Goal: Information Seeking & Learning: Check status

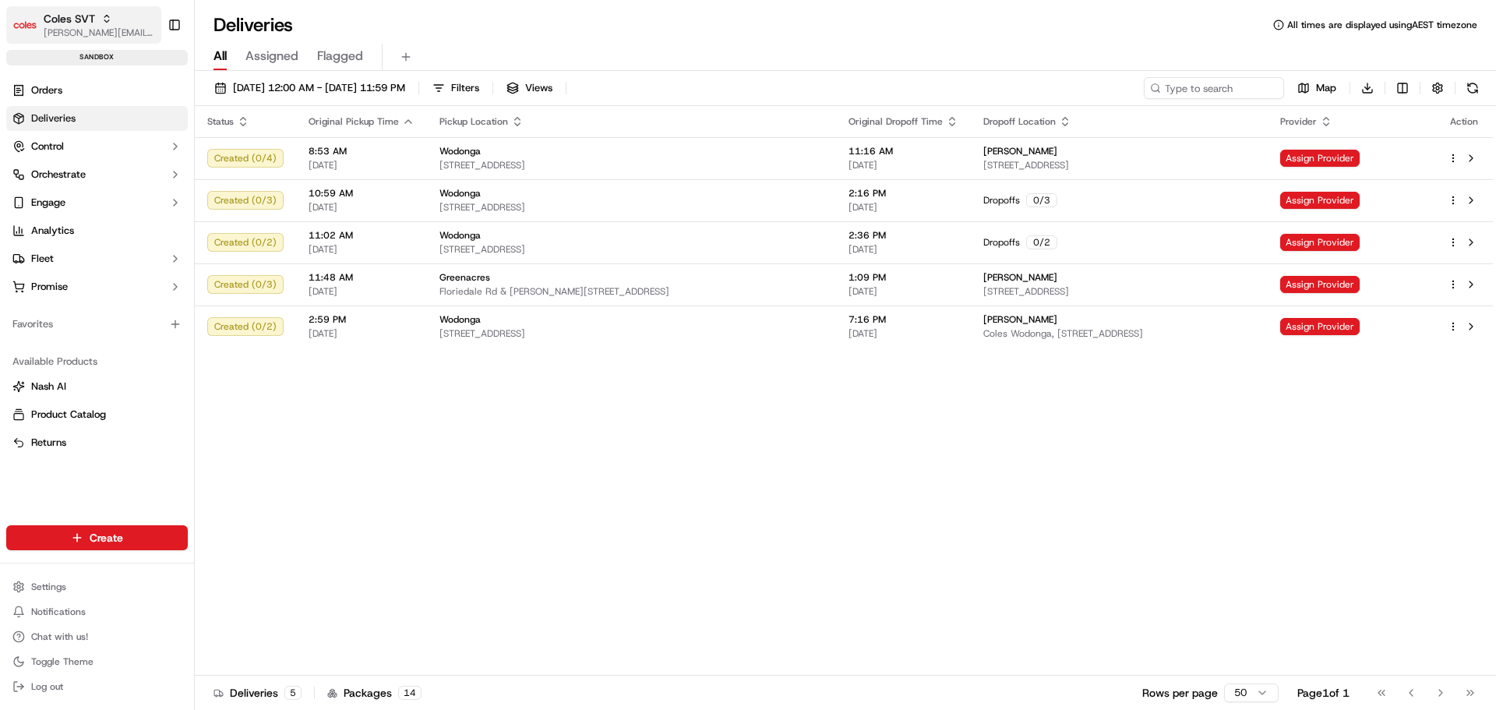
click at [90, 33] on span "[PERSON_NAME][EMAIL_ADDRESS][DOMAIN_NAME]" at bounding box center [99, 32] width 111 height 12
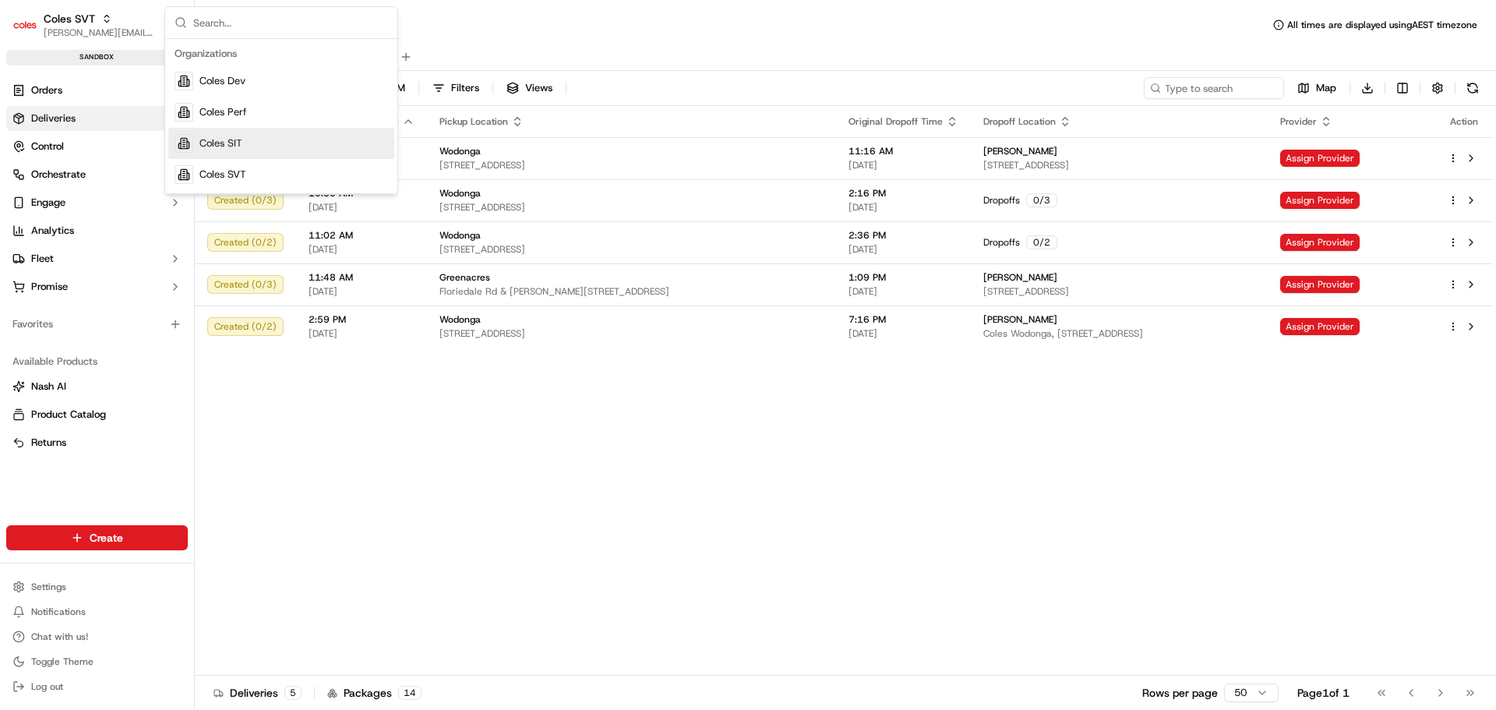
click at [278, 152] on div "Coles SIT" at bounding box center [281, 143] width 226 height 31
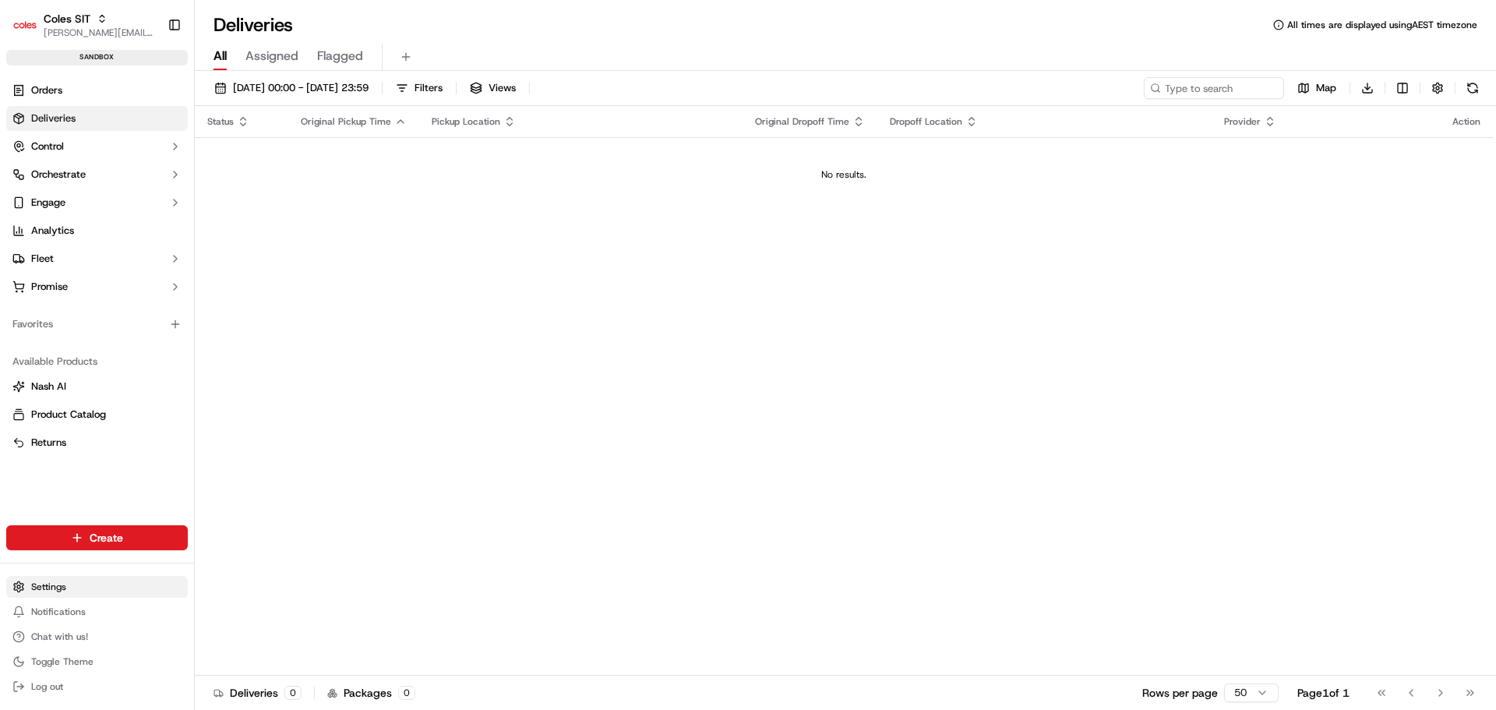
click at [100, 585] on html "Coles SIT [PERSON_NAME][EMAIL_ADDRESS][DOMAIN_NAME] Toggle Sidebar sandbox Orde…" at bounding box center [748, 355] width 1496 height 710
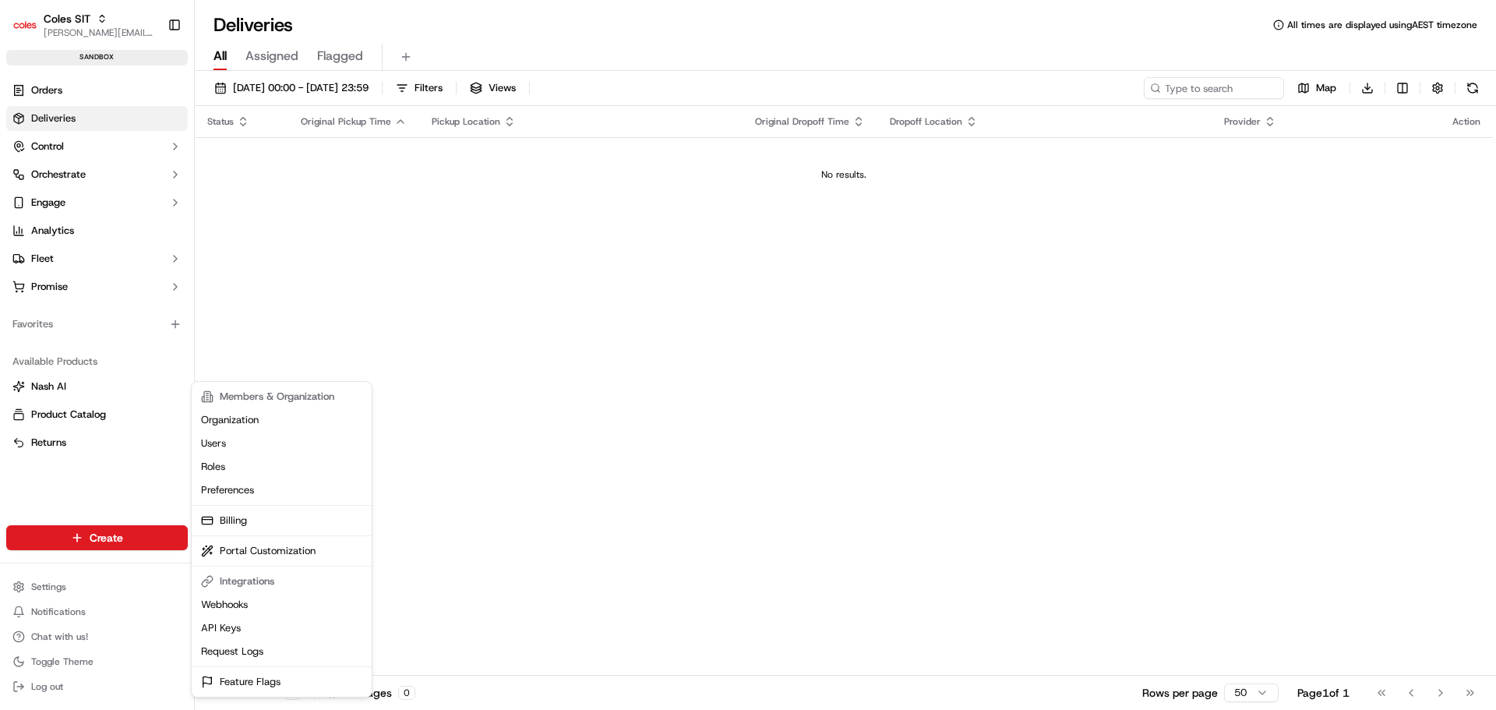
click at [78, 675] on html "Coles SIT [PERSON_NAME][EMAIL_ADDRESS][DOMAIN_NAME] Toggle Sidebar sandbox Orde…" at bounding box center [748, 355] width 1496 height 710
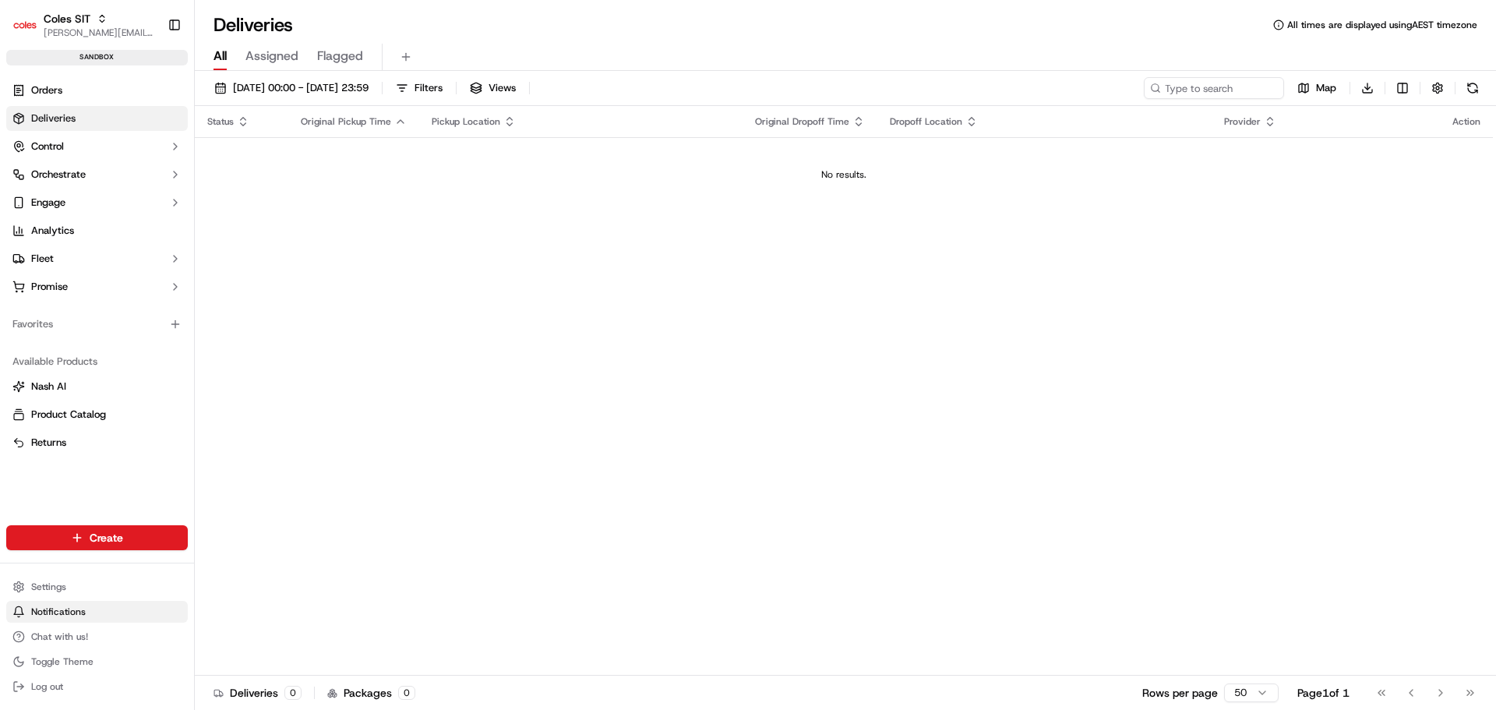
click at [101, 610] on button "Notifications" at bounding box center [97, 612] width 182 height 22
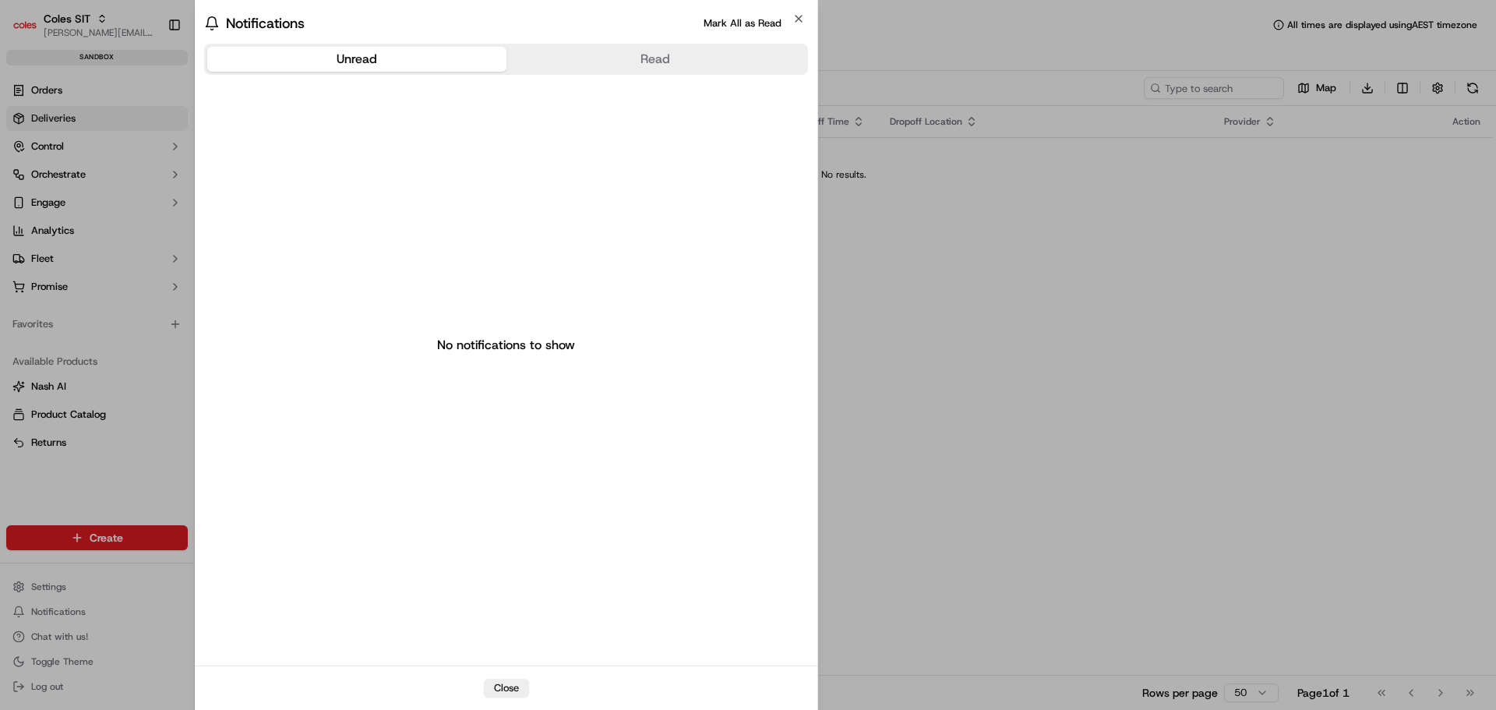
click at [96, 581] on body "Coles SIT [PERSON_NAME][EMAIL_ADDRESS][DOMAIN_NAME] Toggle Sidebar sandbox Orde…" at bounding box center [748, 355] width 1496 height 710
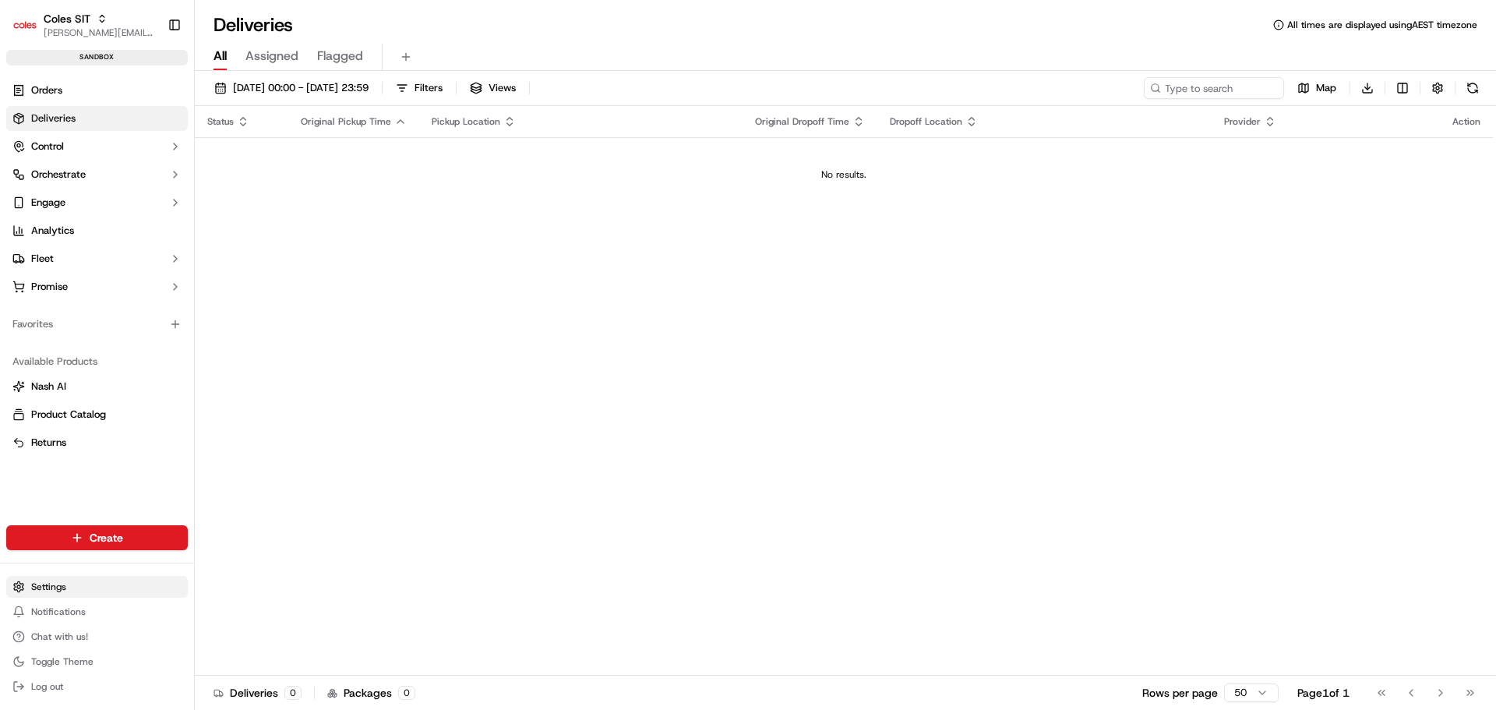
click at [70, 582] on html "Coles SIT [PERSON_NAME][EMAIL_ADDRESS][DOMAIN_NAME] Toggle Sidebar sandbox Orde…" at bounding box center [748, 355] width 1496 height 710
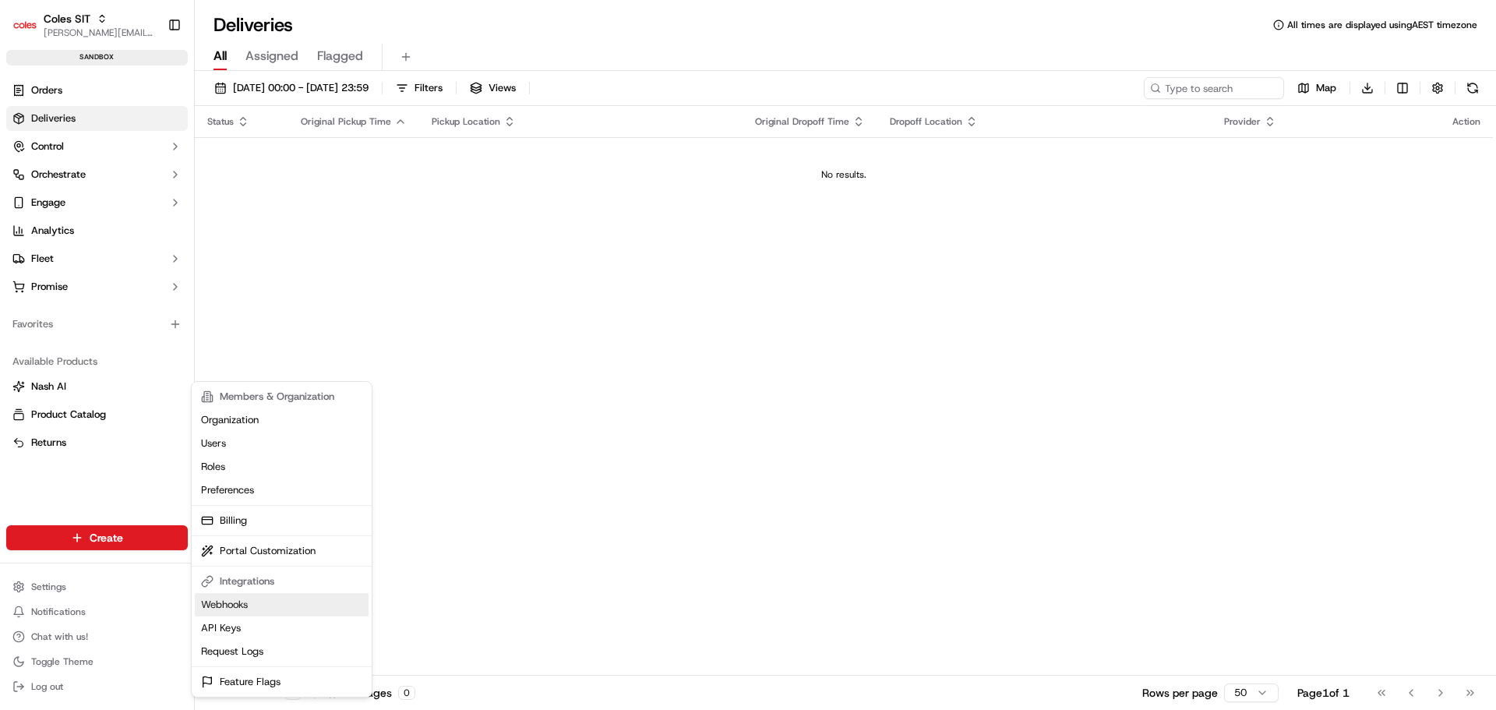
click at [214, 608] on link "Webhooks" at bounding box center [282, 604] width 174 height 23
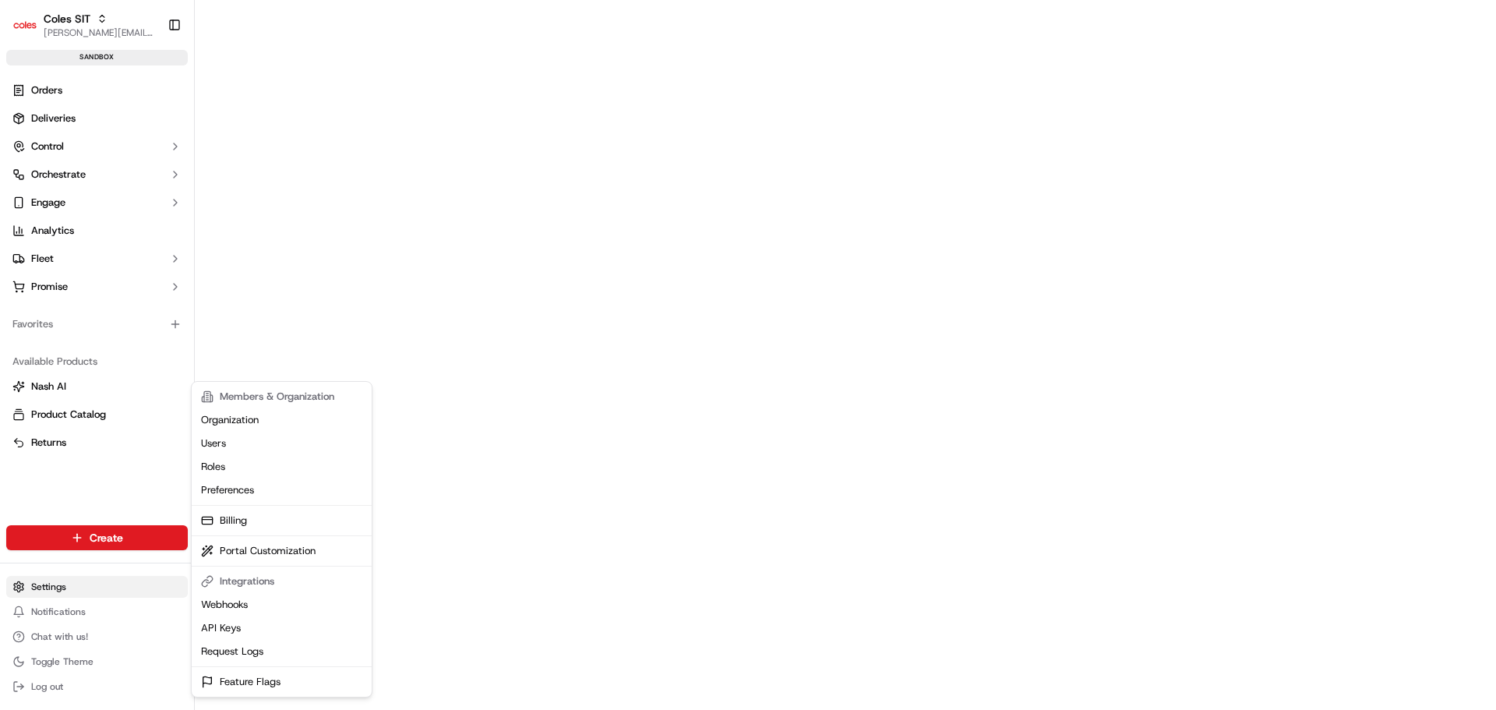
click at [72, 590] on html "Coles SIT [PERSON_NAME][EMAIL_ADDRESS][DOMAIN_NAME] Toggle Sidebar sandbox Orde…" at bounding box center [748, 355] width 1496 height 710
click at [265, 654] on link "Request Logs" at bounding box center [282, 651] width 174 height 23
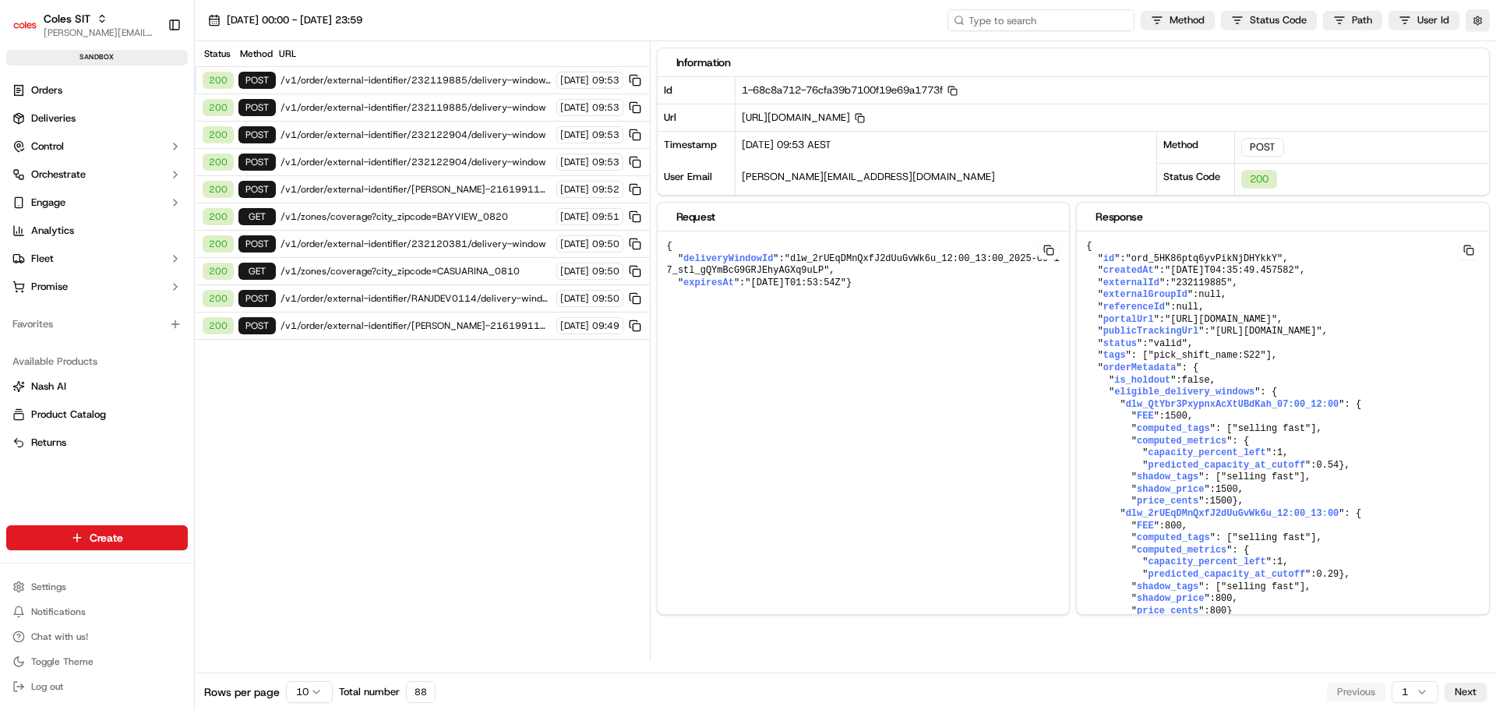
click at [1028, 19] on input at bounding box center [1040, 20] width 187 height 22
paste input ""job_JTk7EqPPMCrAvKUWqFp34p""
type input ""job_JTk7EqPPMCrAvKUWqFp34p""
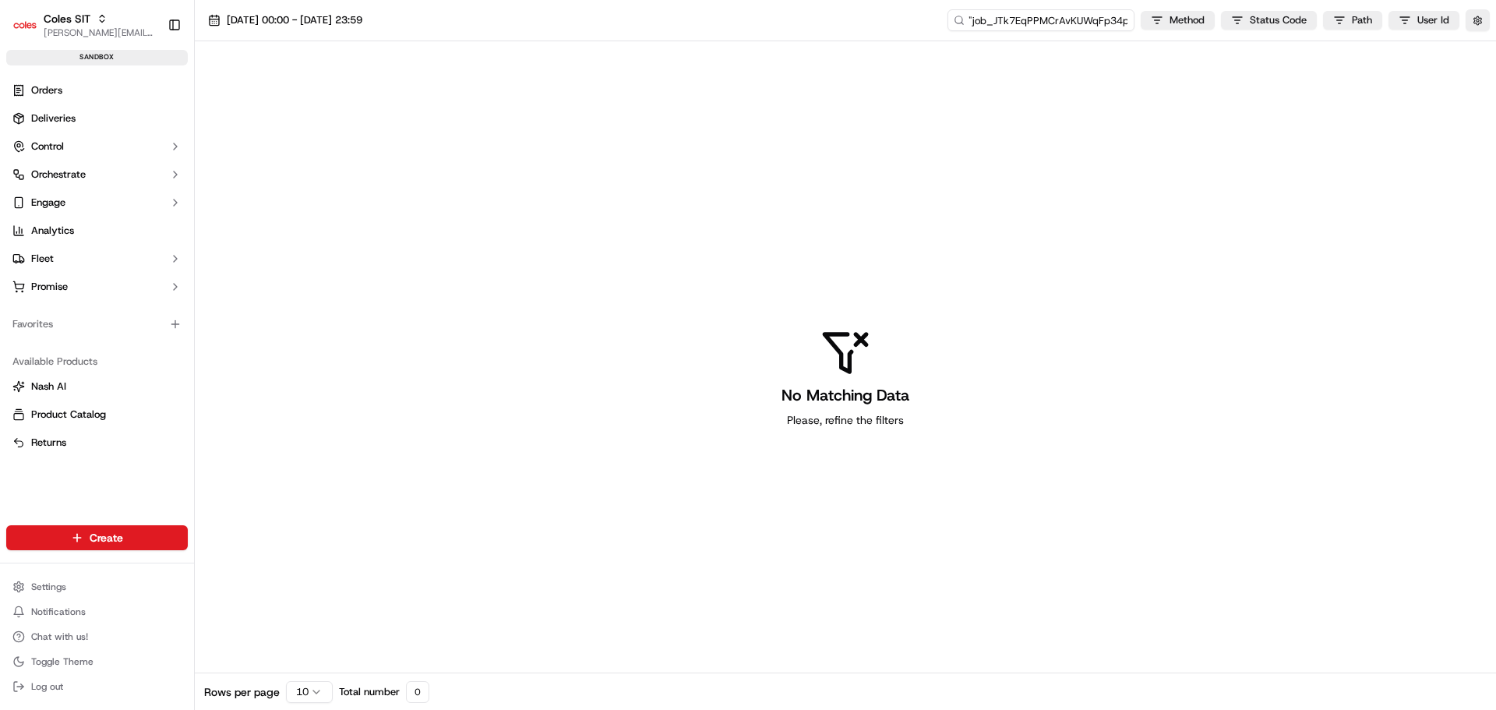
click at [1013, 19] on input ""job_JTk7EqPPMCrAvKUWqFp34p"" at bounding box center [1040, 20] width 187 height 22
type input "job_JTk7EqPPMCrAvKUWqFp34p""
click at [1124, 20] on input "job_JTk7EqPPMCrAvKUWqFp34p"" at bounding box center [1040, 20] width 187 height 22
click at [1129, 21] on input "job_JTk7EqPPMCrAvKUWqFp34p"" at bounding box center [1040, 20] width 187 height 22
type input "job_JTk7EqPPMCrAvKUWqFp34p"
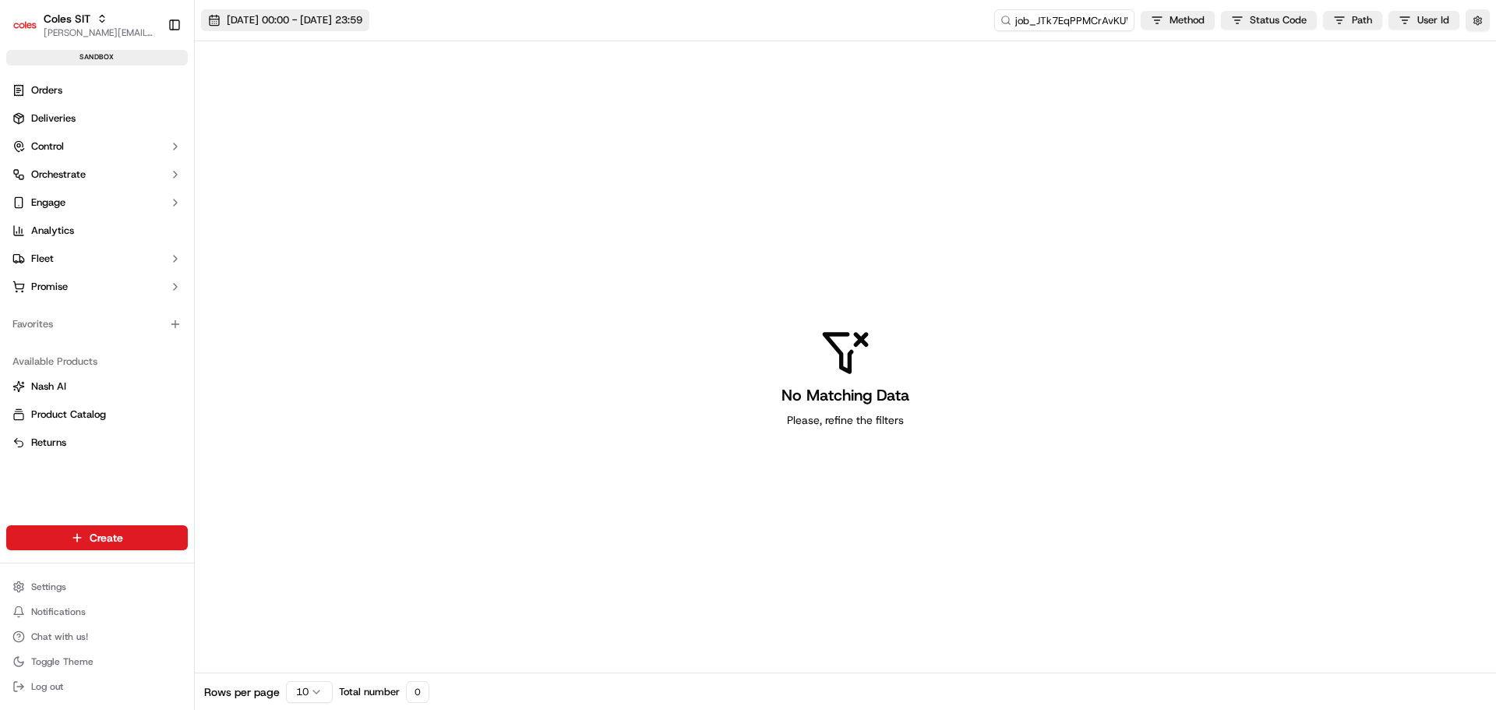
click at [309, 29] on button "[DATE] 00:00 - [DATE] 23:59" at bounding box center [285, 20] width 168 height 22
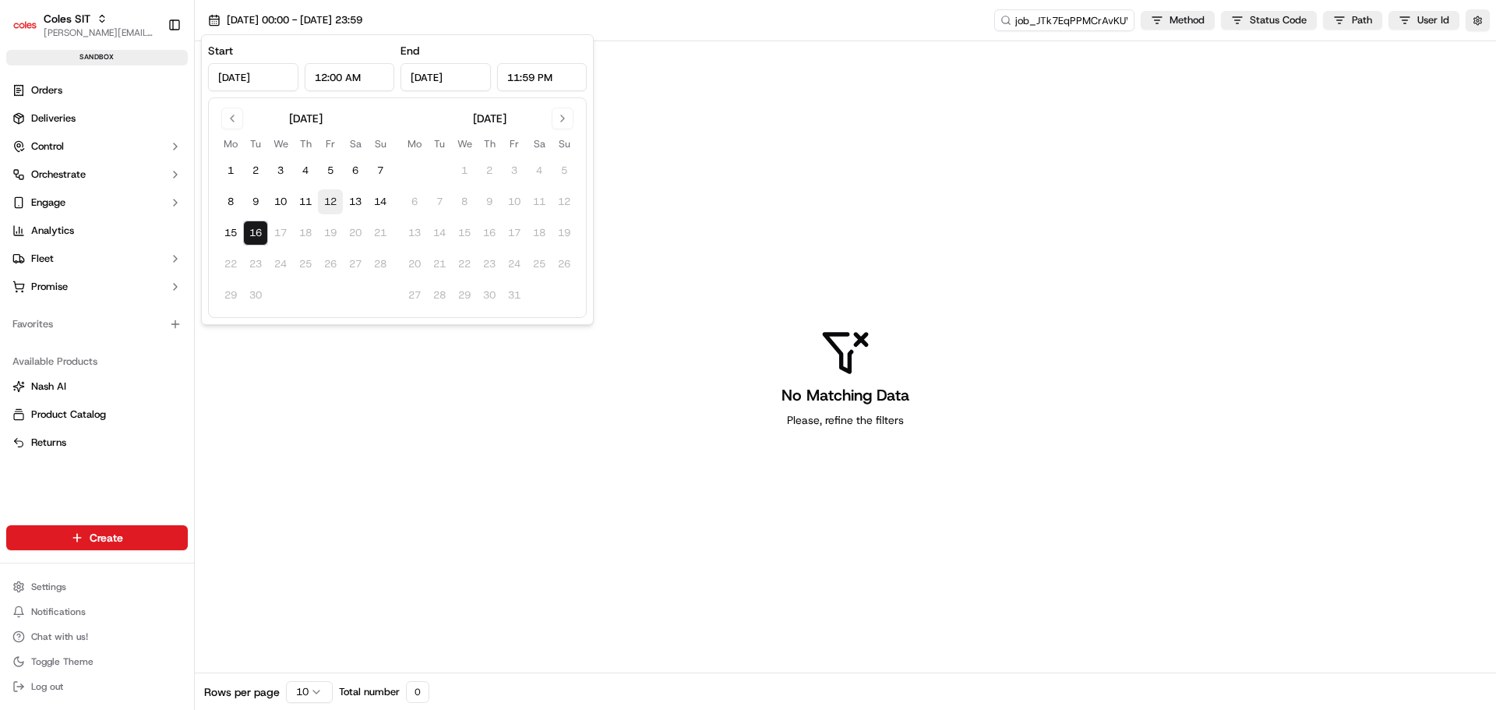
click at [337, 200] on button "12" at bounding box center [330, 201] width 25 height 25
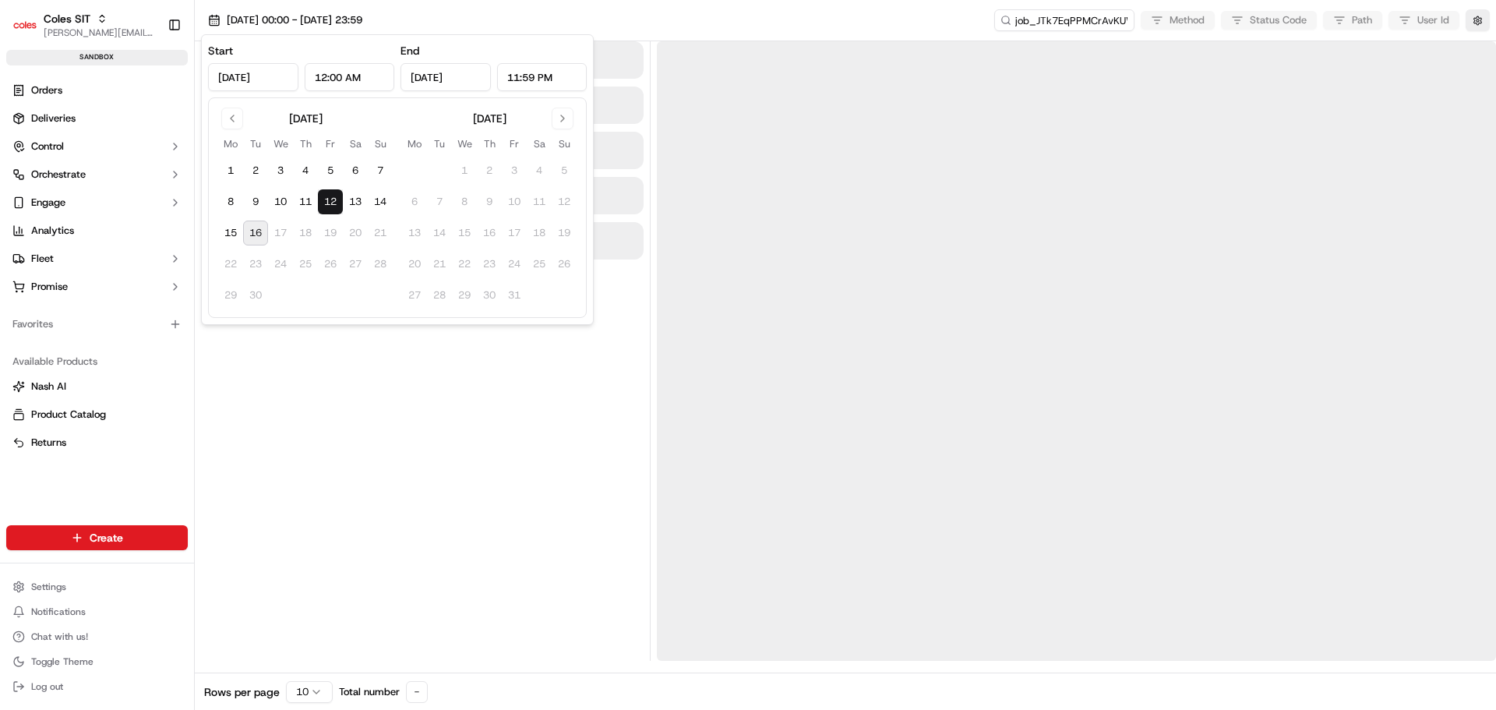
type input "[DATE]"
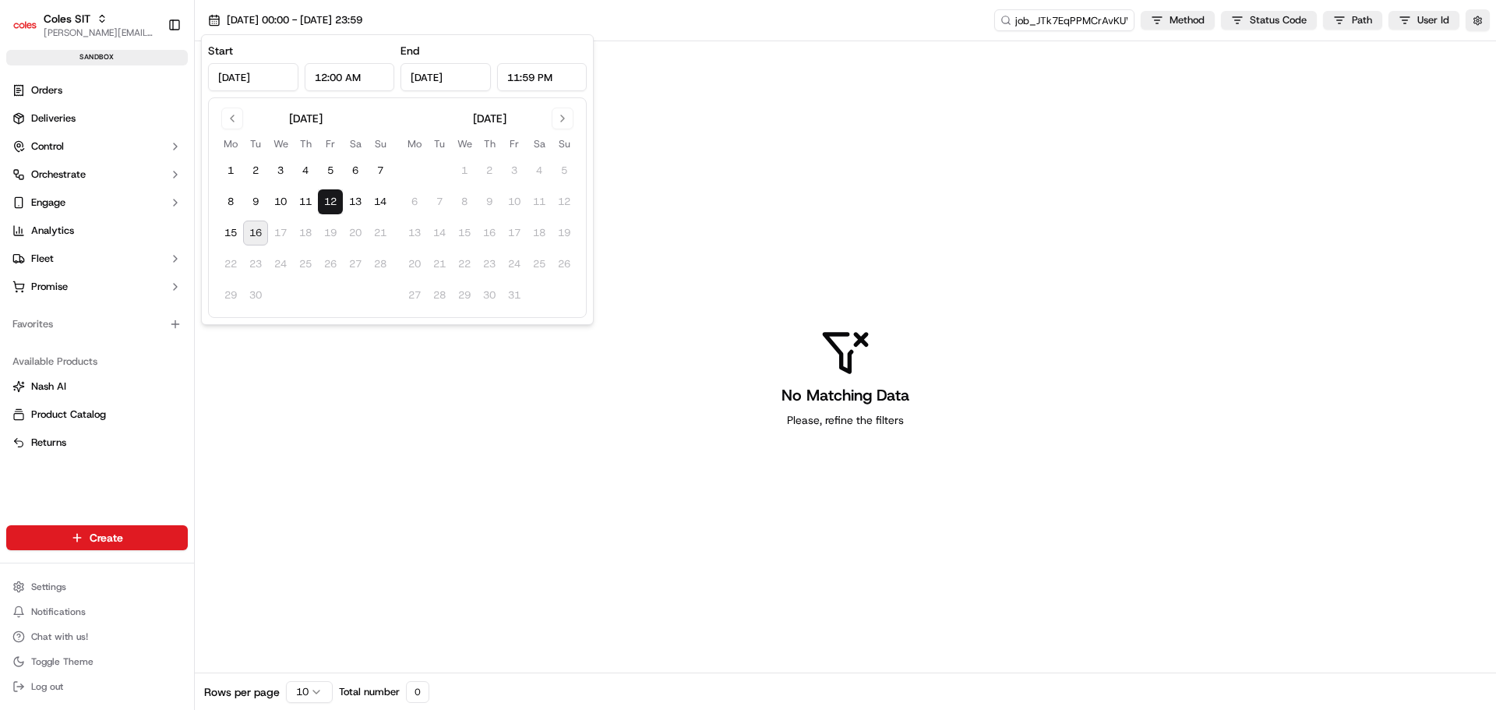
click at [252, 235] on button "16" at bounding box center [255, 232] width 25 height 25
type input "[DATE]"
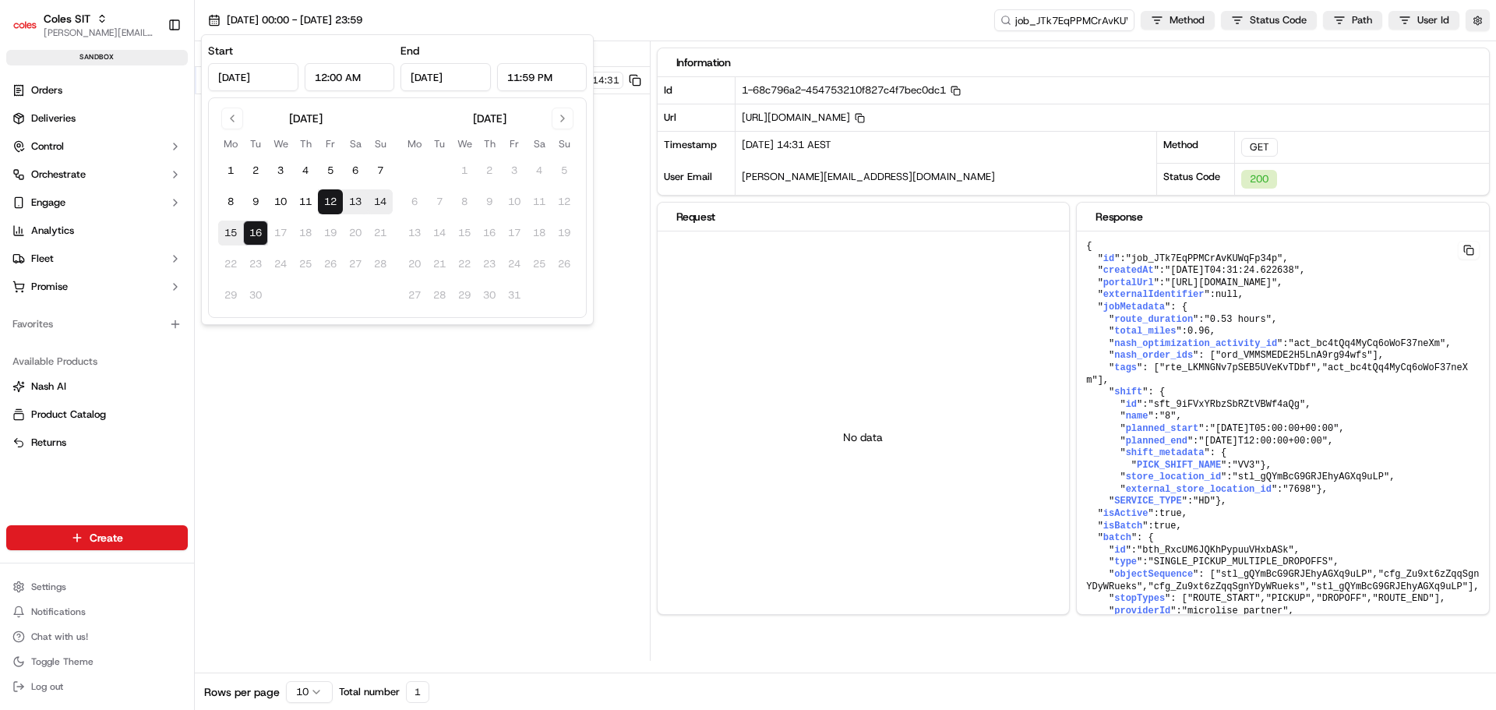
click at [451, 403] on div "Status Method URL 200 GET /v1/jobs/job_JTk7EqPPMCrAvKUWqFp34p [DATE] 14:31" at bounding box center [422, 350] width 455 height 619
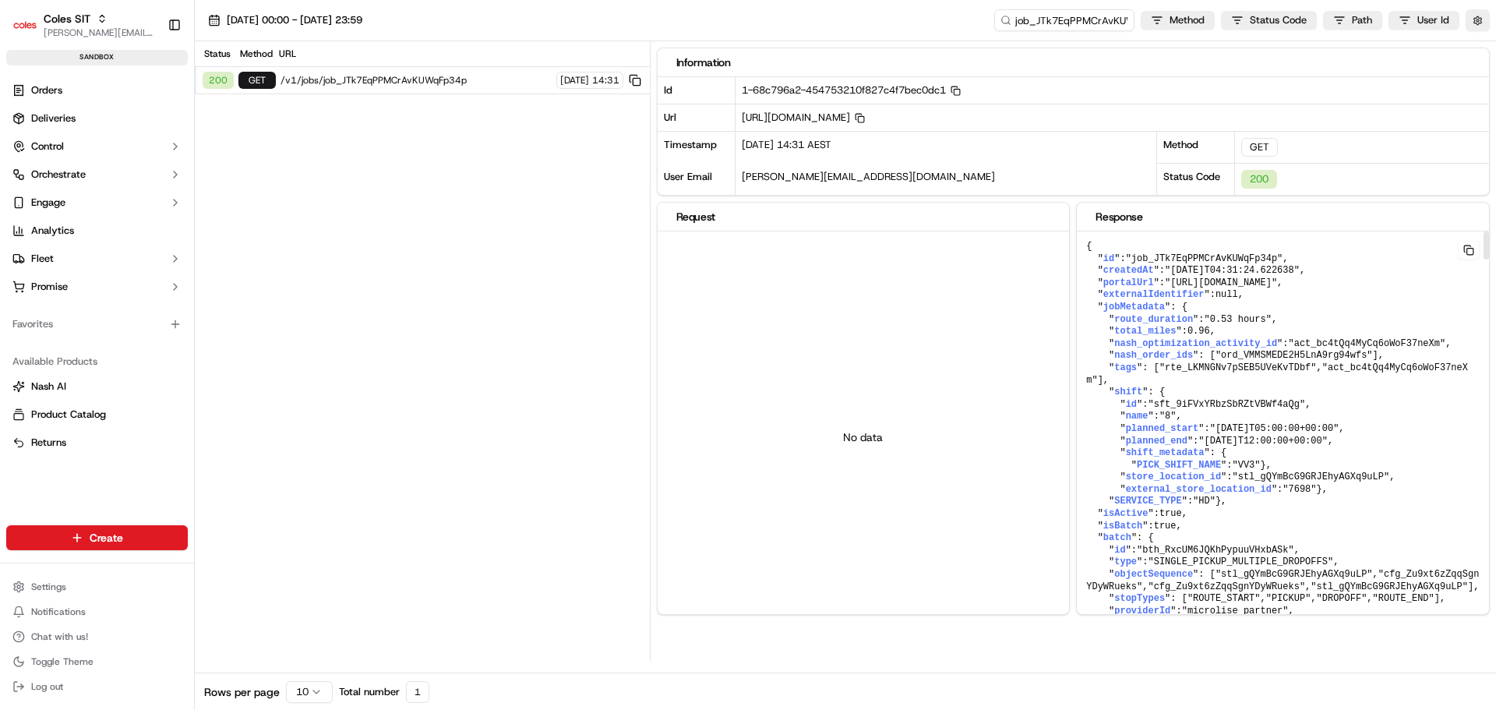
click at [1473, 245] on button at bounding box center [1469, 250] width 22 height 19
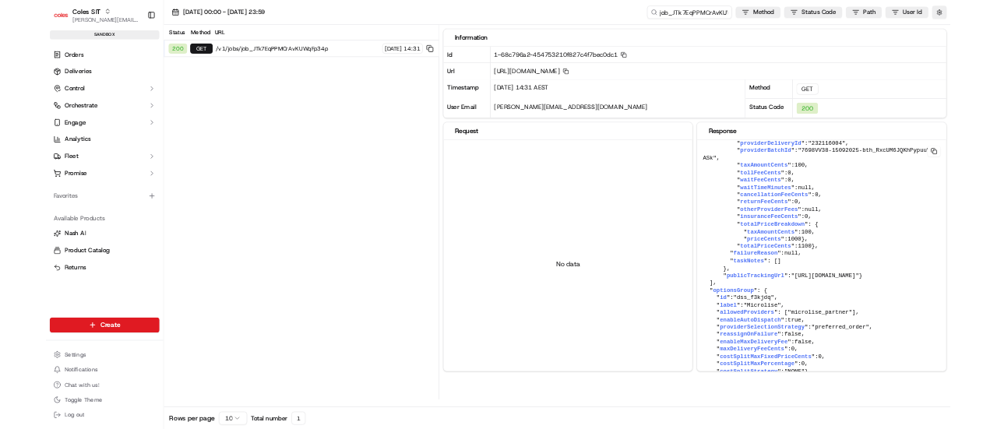
scroll to position [5694, 0]
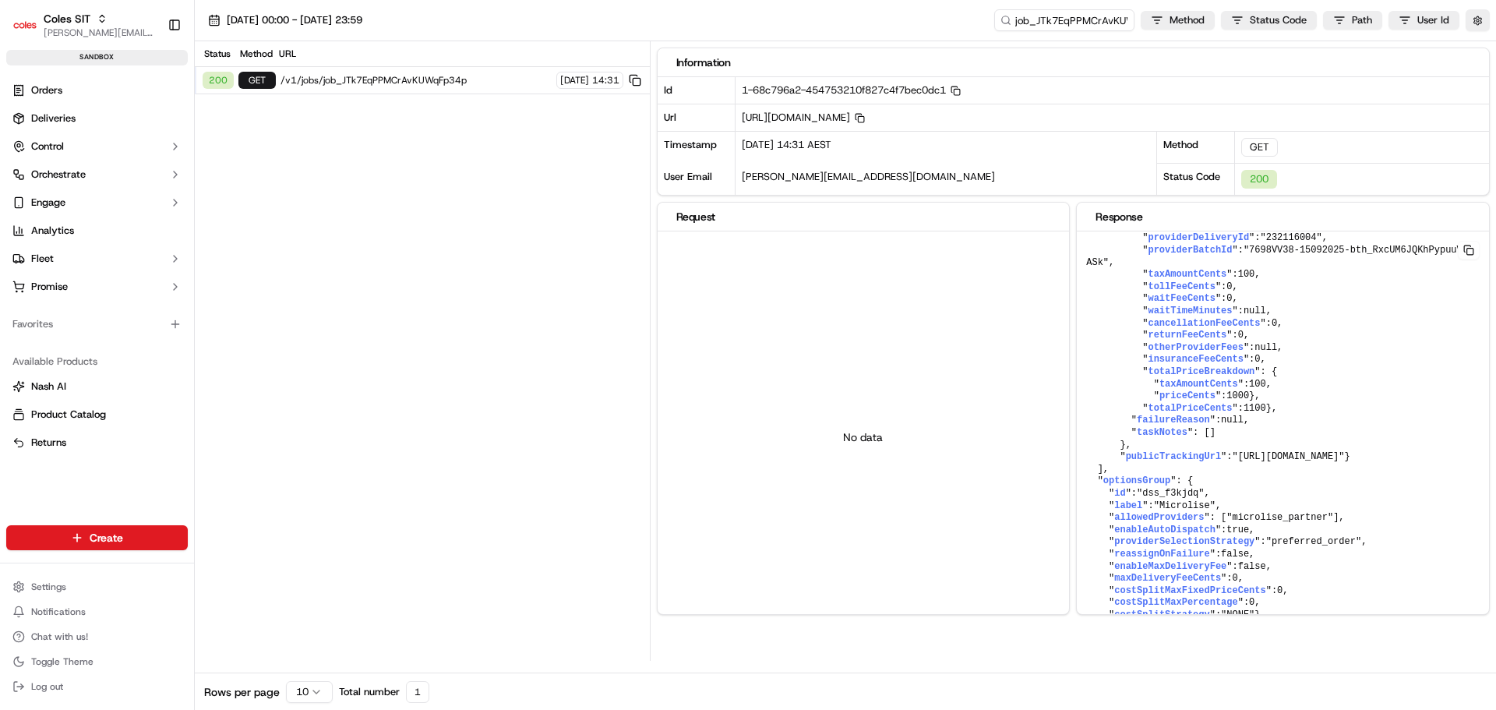
click at [1475, 252] on button at bounding box center [1469, 250] width 22 height 19
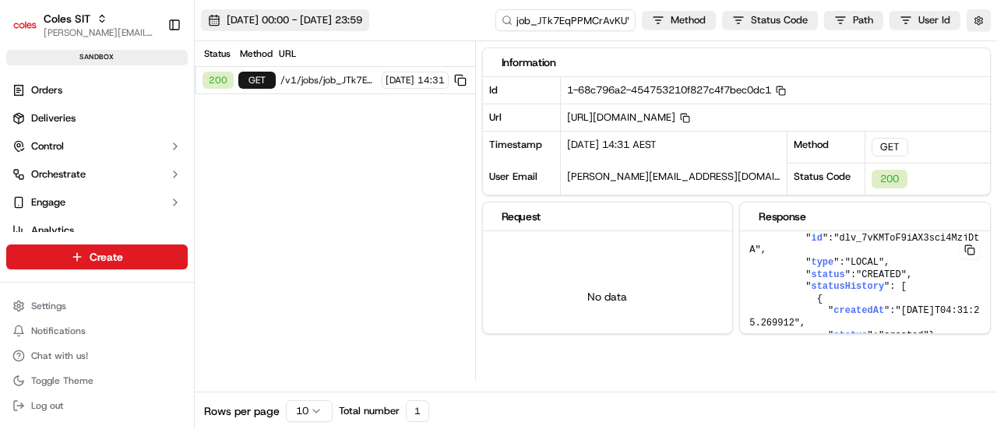
scroll to position [6240, 0]
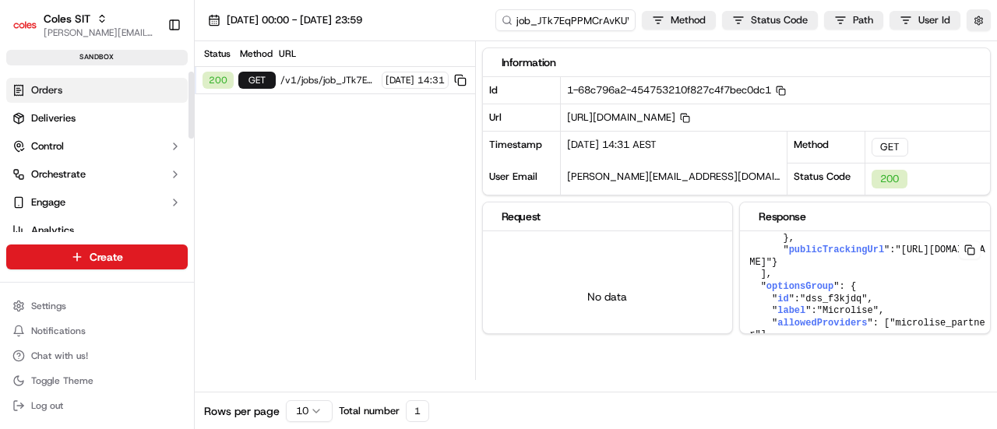
click at [45, 83] on span "Orders" at bounding box center [46, 90] width 31 height 14
